Goal: Check status

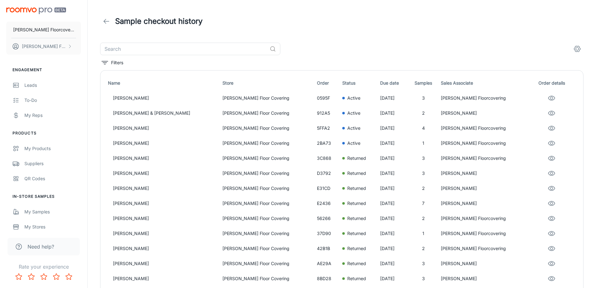
click at [106, 22] on icon at bounding box center [107, 22] width 8 height 8
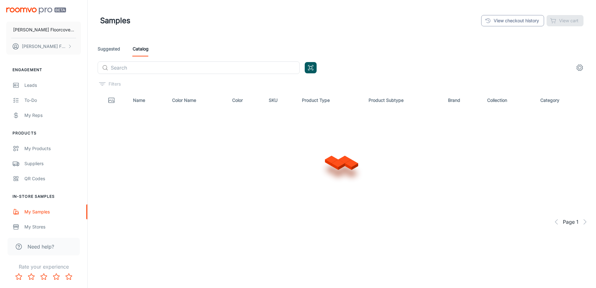
click at [518, 22] on link "View checkout history" at bounding box center [512, 20] width 63 height 11
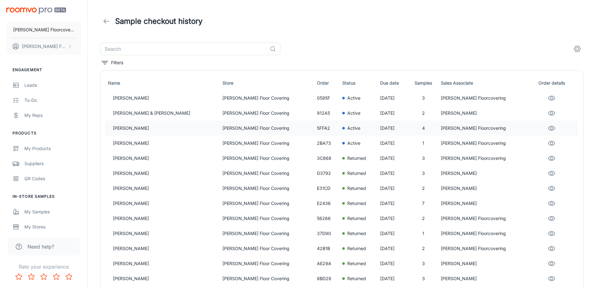
click at [235, 127] on p "[PERSON_NAME] Floor Covering" at bounding box center [268, 128] width 90 height 7
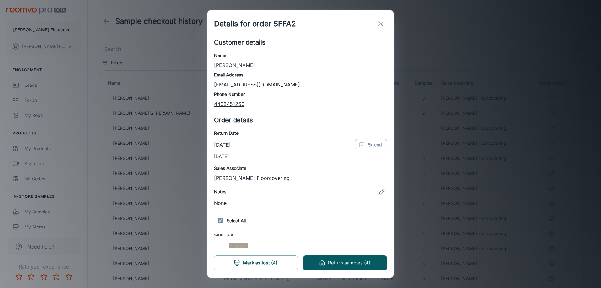
click at [382, 23] on line "exit" at bounding box center [380, 24] width 4 height 4
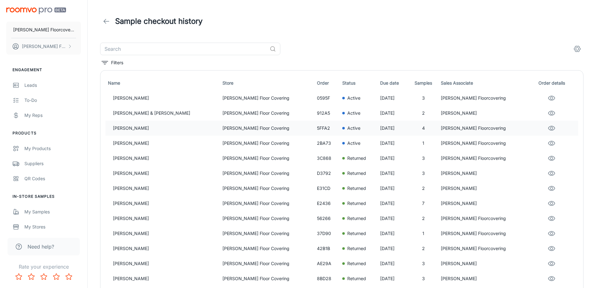
click at [155, 131] on p "[PERSON_NAME]" at bounding box center [165, 128] width 105 height 7
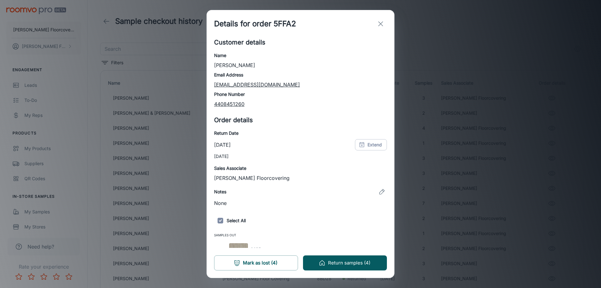
drag, startPoint x: 381, startPoint y: 26, endPoint x: 387, endPoint y: 32, distance: 8.4
click at [381, 28] on button "exit" at bounding box center [380, 24] width 13 height 13
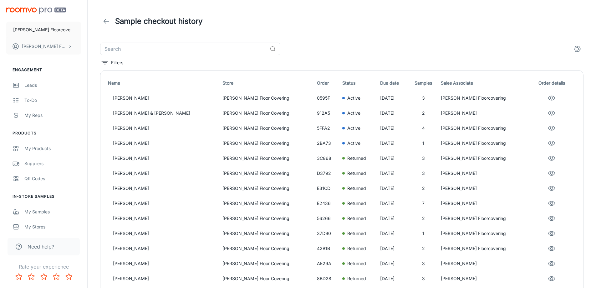
click at [419, 31] on header "Sample checkout history" at bounding box center [342, 21] width 499 height 43
